Goal: Information Seeking & Learning: Learn about a topic

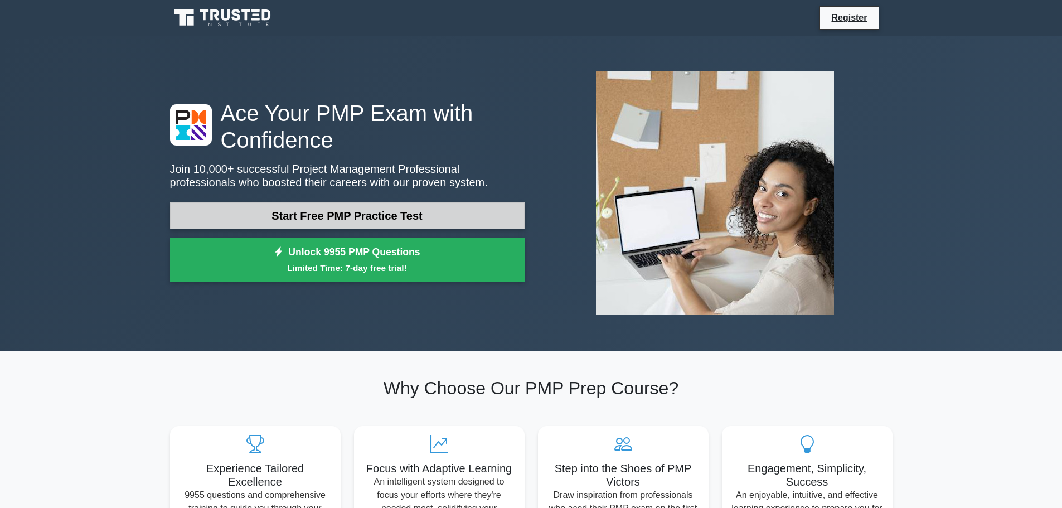
click at [334, 221] on link "Start Free PMP Practice Test" at bounding box center [347, 215] width 355 height 27
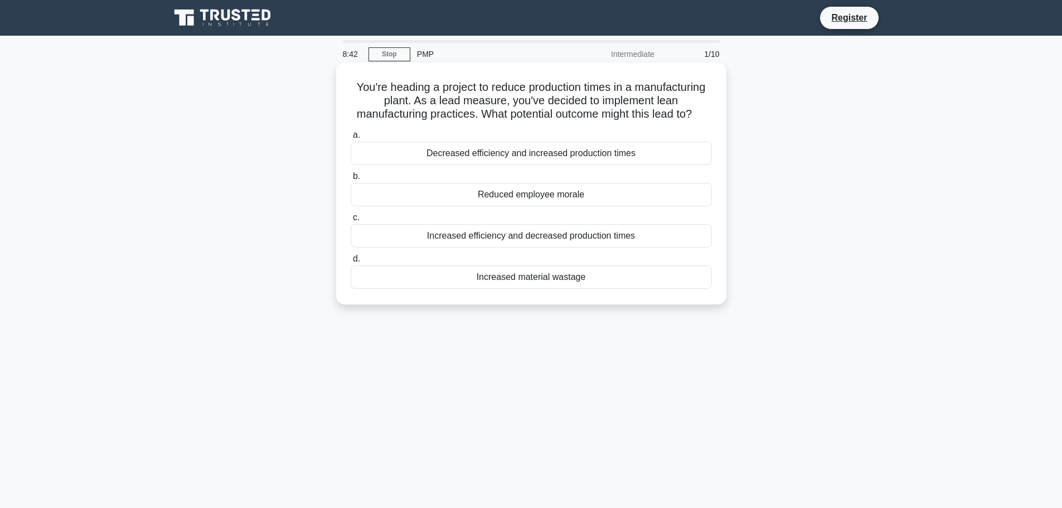
click at [519, 206] on div "Reduced employee morale" at bounding box center [531, 194] width 361 height 23
click at [351, 180] on input "b. Reduced employee morale" at bounding box center [351, 176] width 0 height 7
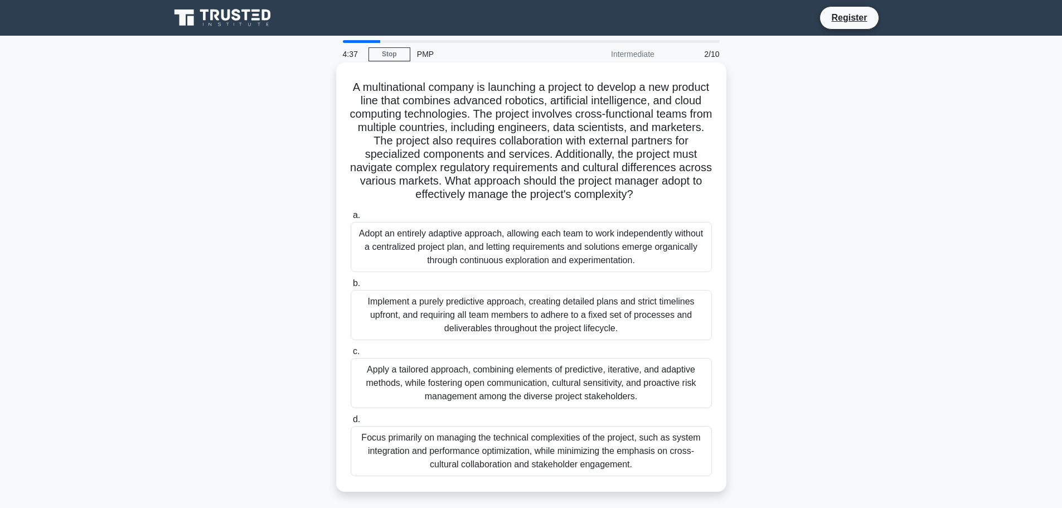
click at [513, 263] on div "Adopt an entirely adaptive approach, allowing each team to work independently w…" at bounding box center [531, 247] width 361 height 50
click at [351, 219] on input "a. Adopt an entirely adaptive approach, allowing each team to work independentl…" at bounding box center [351, 215] width 0 height 7
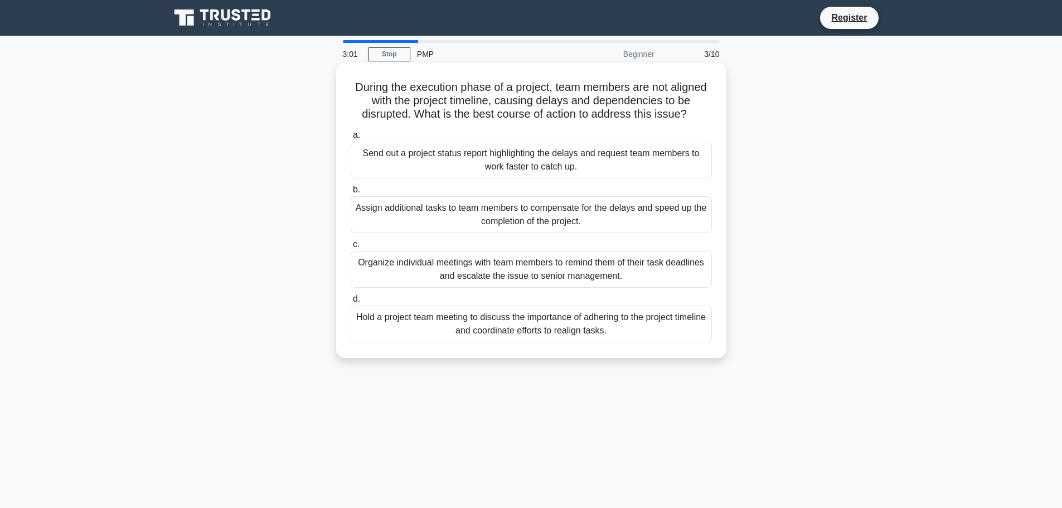
click at [534, 219] on div "Assign additional tasks to team members to compensate for the delays and speed …" at bounding box center [531, 214] width 361 height 37
click at [351, 194] on input "b. Assign additional tasks to team members to compensate for the delays and spe…" at bounding box center [351, 189] width 0 height 7
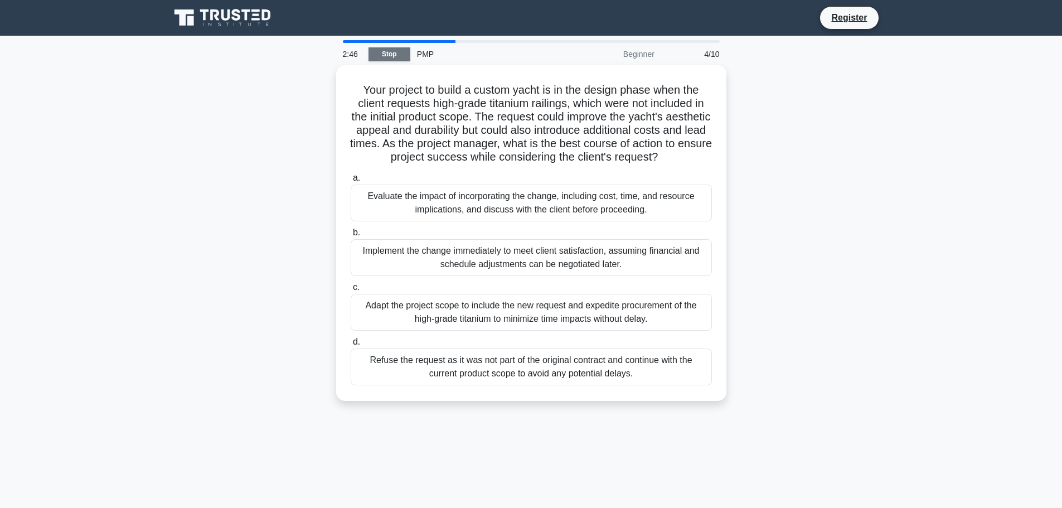
click at [387, 56] on link "Stop" at bounding box center [390, 54] width 42 height 14
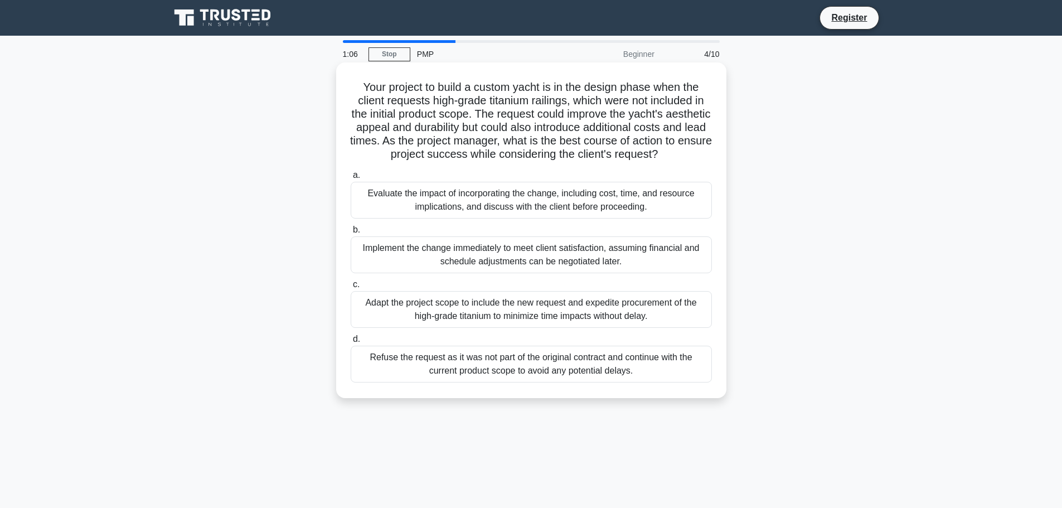
click at [529, 212] on div "Evaluate the impact of incorporating the change, including cost, time, and reso…" at bounding box center [531, 200] width 361 height 37
click at [351, 179] on input "a. Evaluate the impact of incorporating the change, including cost, time, and r…" at bounding box center [351, 175] width 0 height 7
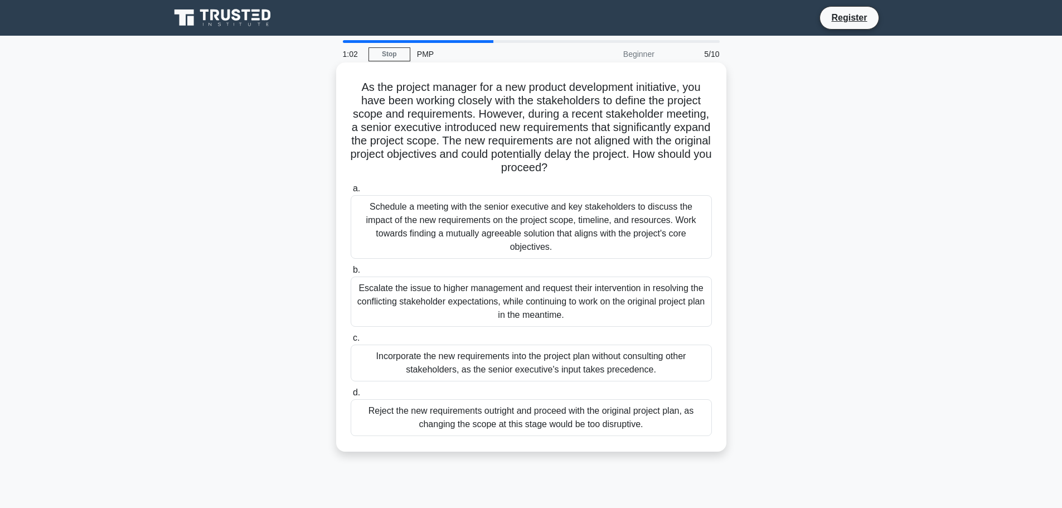
click at [425, 221] on div "Schedule a meeting with the senior executive and key stakeholders to discuss th…" at bounding box center [531, 227] width 361 height 64
click at [351, 192] on input "a. Schedule a meeting with the senior executive and key stakeholders to discuss…" at bounding box center [351, 188] width 0 height 7
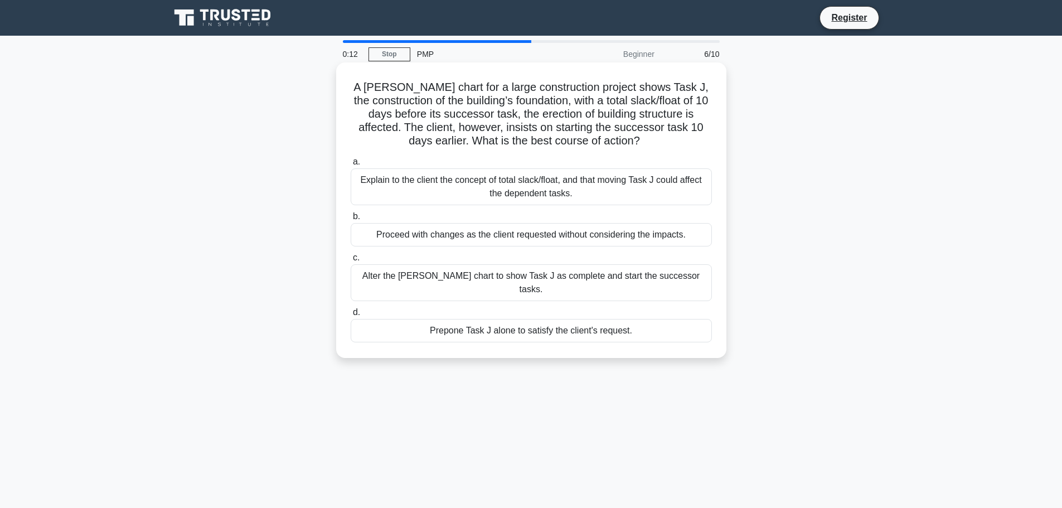
click at [449, 184] on div "Explain to the client the concept of total slack/float, and that moving Task J …" at bounding box center [531, 186] width 361 height 37
click at [351, 166] on input "a. Explain to the client the concept of total slack/float, and that moving Task…" at bounding box center [351, 161] width 0 height 7
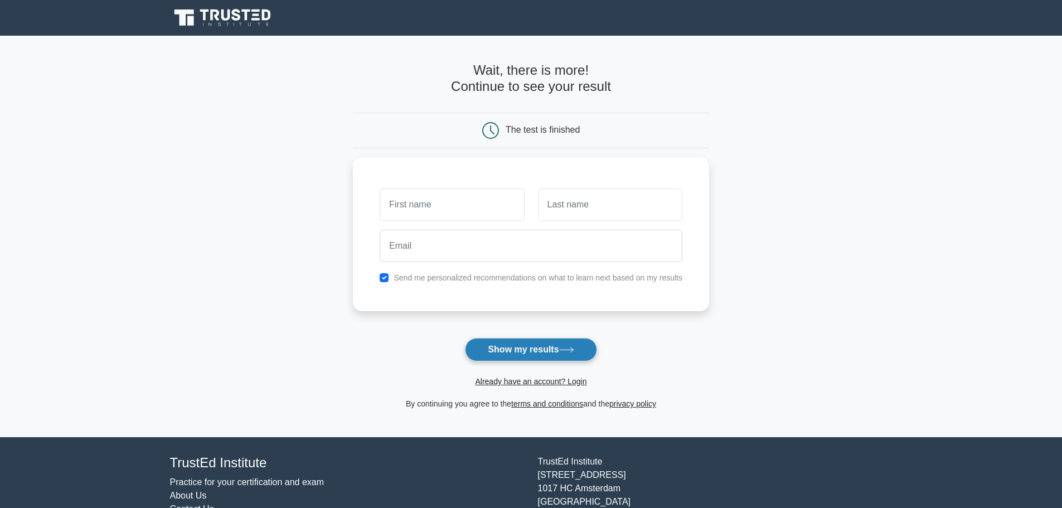
click at [491, 360] on button "Show my results" at bounding box center [531, 349] width 132 height 23
click at [249, 117] on main "Wait, there is more! Continue to see your result The test is finished and the" at bounding box center [531, 237] width 1062 height 402
click at [510, 131] on div "The test is finished" at bounding box center [543, 129] width 74 height 9
